Goal: Task Accomplishment & Management: Manage account settings

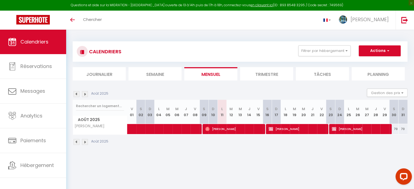
click at [77, 94] on img at bounding box center [77, 94] width 6 height 6
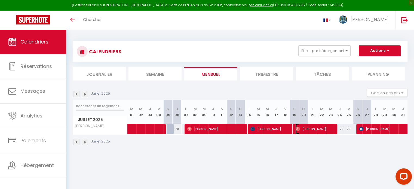
click at [306, 130] on span "[PERSON_NAME]" at bounding box center [315, 129] width 39 height 10
select select "OK"
select select "0"
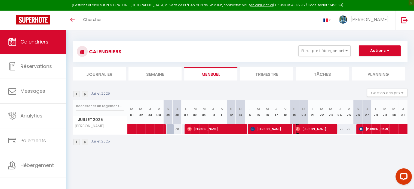
select select "1"
select select
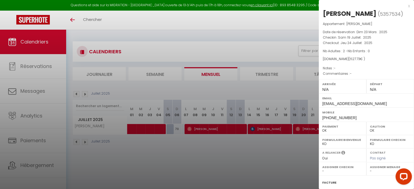
click at [213, 134] on div at bounding box center [207, 94] width 414 height 189
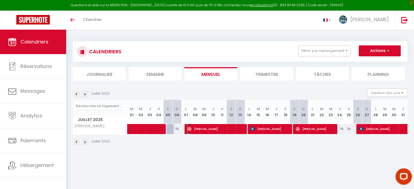
click at [213, 134] on span "[PERSON_NAME]" at bounding box center [215, 129] width 57 height 10
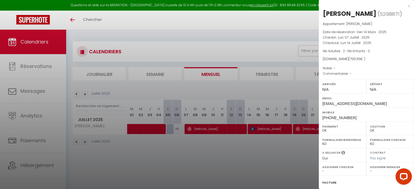
click at [226, 147] on div at bounding box center [207, 94] width 414 height 189
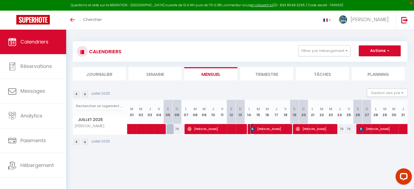
click at [265, 130] on span "[PERSON_NAME]" at bounding box center [270, 129] width 39 height 10
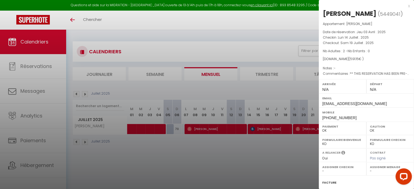
click at [238, 148] on div at bounding box center [207, 94] width 414 height 189
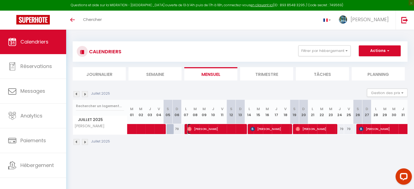
click at [225, 129] on span "[PERSON_NAME]" at bounding box center [215, 129] width 57 height 10
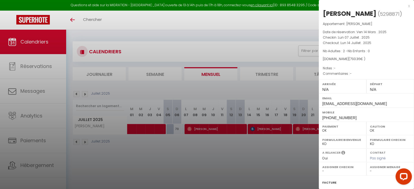
click at [306, 127] on div at bounding box center [207, 94] width 414 height 189
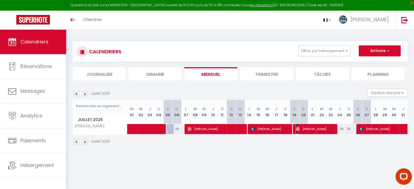
click at [306, 127] on span "[PERSON_NAME]" at bounding box center [315, 129] width 39 height 10
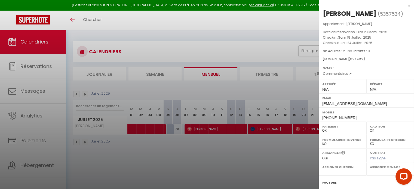
click at [263, 151] on div at bounding box center [207, 94] width 414 height 189
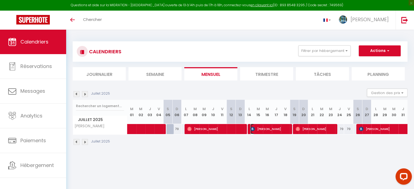
click at [266, 132] on span "[PERSON_NAME]" at bounding box center [270, 129] width 39 height 10
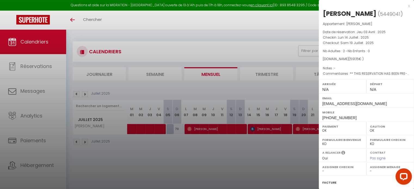
click at [227, 132] on div at bounding box center [207, 94] width 414 height 189
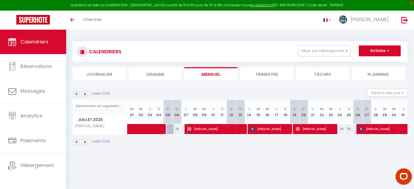
click at [227, 132] on span "[PERSON_NAME]" at bounding box center [215, 129] width 57 height 10
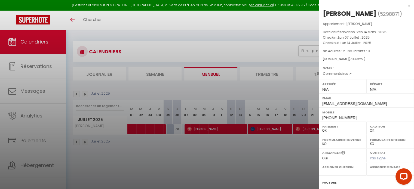
click at [234, 148] on div at bounding box center [207, 94] width 414 height 189
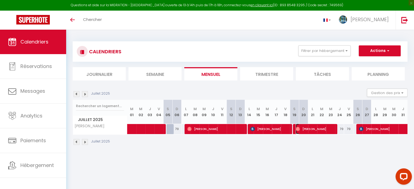
click at [307, 127] on span "[PERSON_NAME]" at bounding box center [315, 129] width 39 height 10
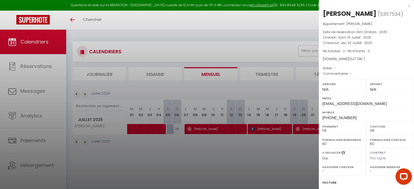
click at [278, 147] on div at bounding box center [207, 94] width 414 height 189
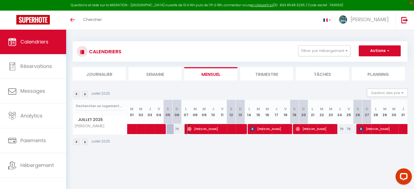
click at [233, 129] on span "[PERSON_NAME]" at bounding box center [215, 129] width 57 height 10
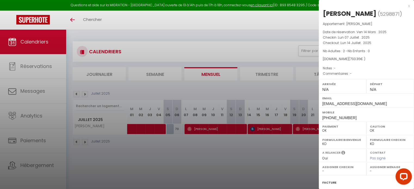
click at [241, 150] on div at bounding box center [207, 94] width 414 height 189
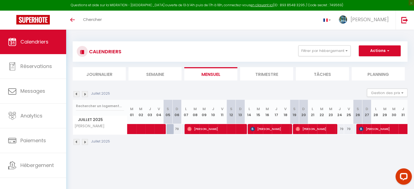
click at [87, 96] on img at bounding box center [85, 94] width 6 height 6
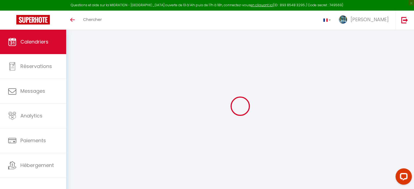
select select "0"
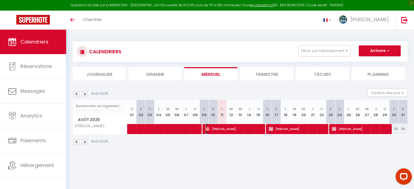
click at [245, 130] on span "[PERSON_NAME]" at bounding box center [233, 129] width 57 height 10
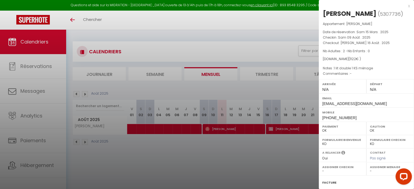
click at [261, 172] on div at bounding box center [207, 94] width 414 height 189
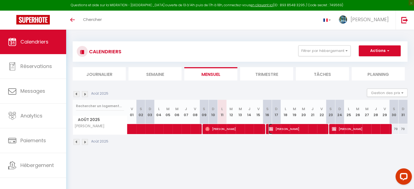
click at [292, 129] on span "[PERSON_NAME]" at bounding box center [297, 129] width 57 height 10
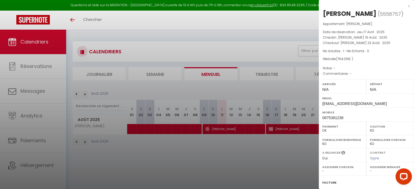
click at [274, 166] on div at bounding box center [207, 94] width 414 height 189
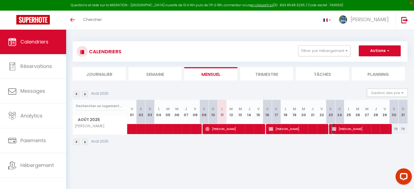
click at [342, 129] on span "[PERSON_NAME]" at bounding box center [360, 129] width 57 height 10
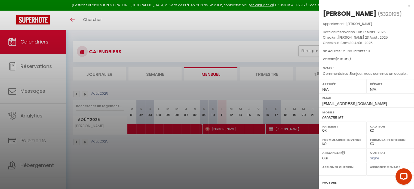
click at [277, 153] on div at bounding box center [207, 94] width 414 height 189
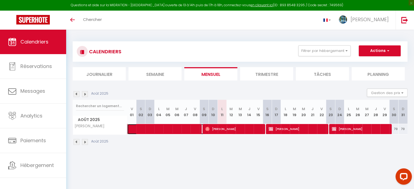
click at [184, 132] on span at bounding box center [183, 129] width 100 height 10
select select "OK"
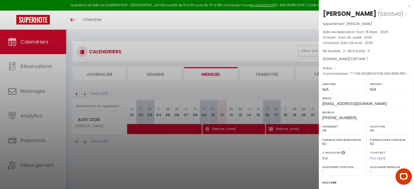
click at [206, 164] on div at bounding box center [207, 94] width 414 height 189
